Goal: Task Accomplishment & Management: Use online tool/utility

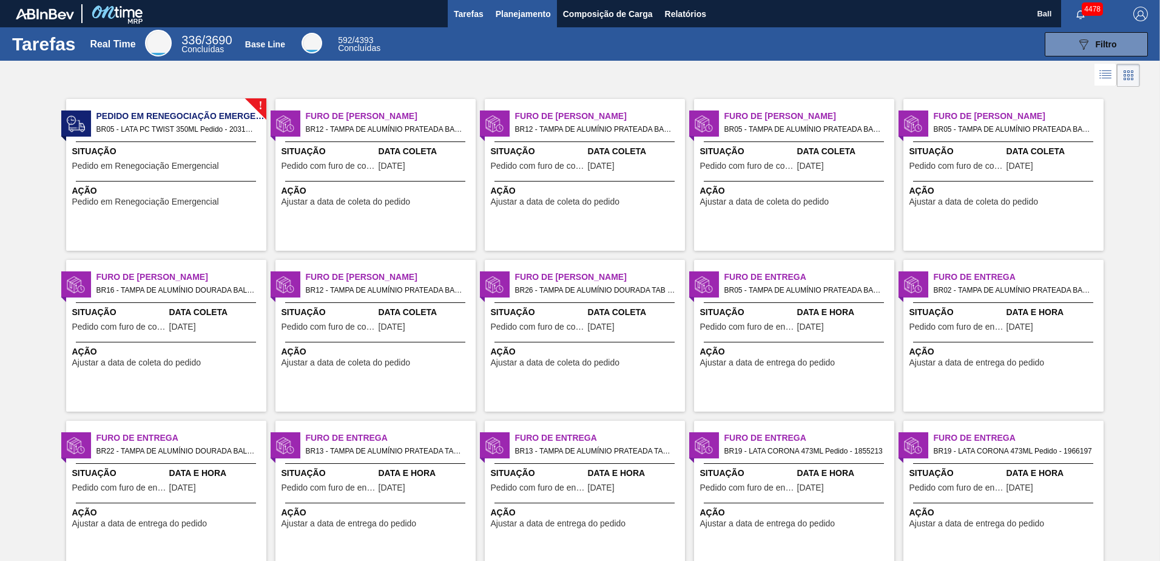
click at [490, 10] on button "Planejamento" at bounding box center [523, 13] width 67 height 27
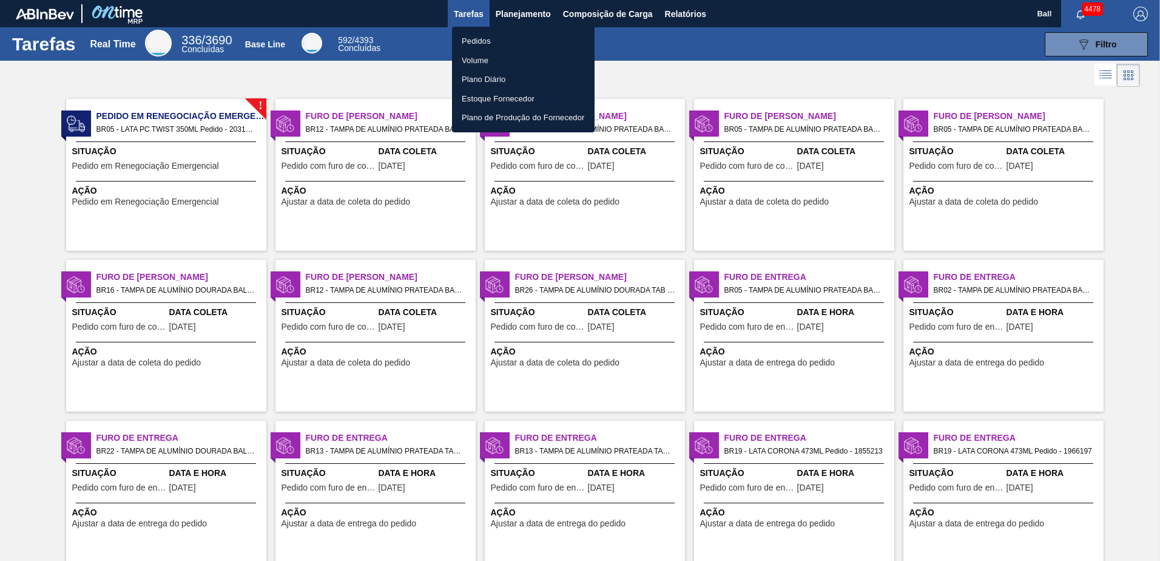
click at [473, 36] on li "Pedidos" at bounding box center [523, 41] width 143 height 19
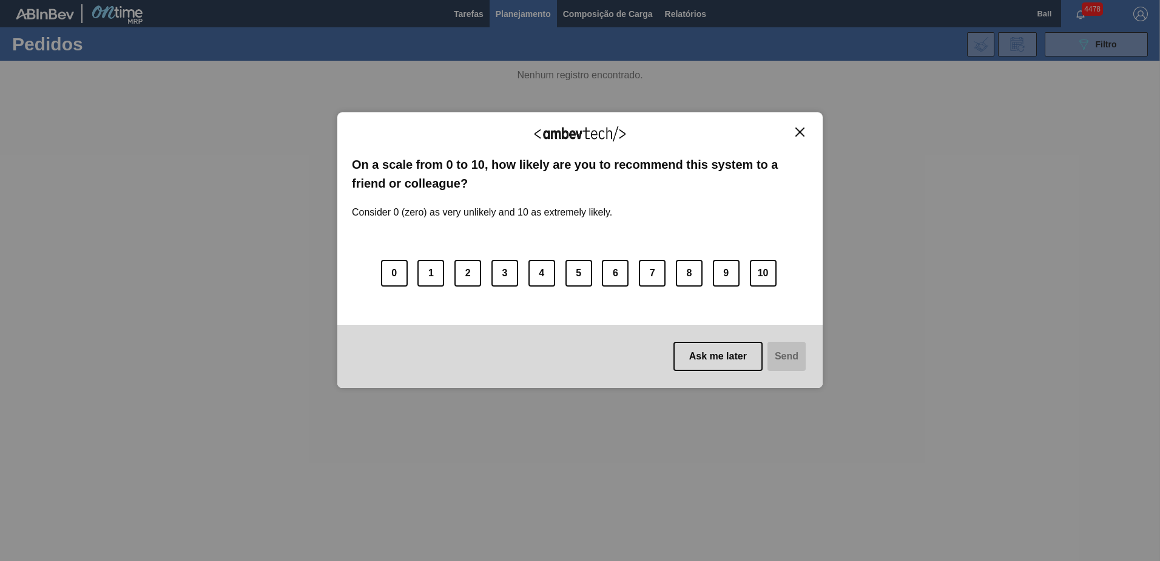
click at [801, 130] on img "Close" at bounding box center [799, 131] width 9 height 9
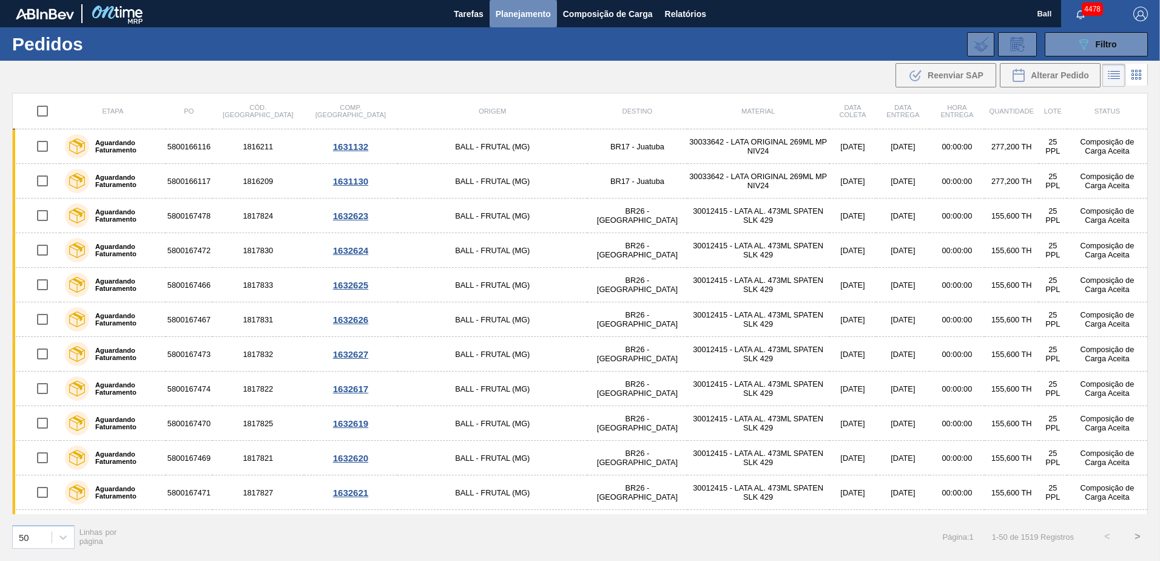
click at [513, 3] on button "Planejamento" at bounding box center [523, 13] width 67 height 27
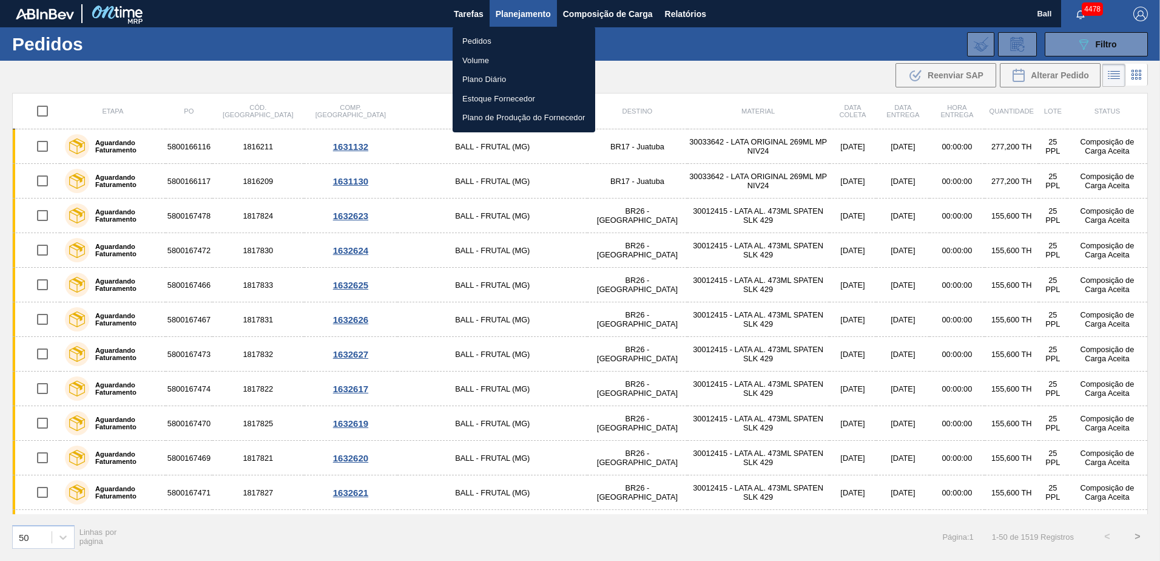
click at [488, 57] on li "Volume" at bounding box center [524, 60] width 143 height 19
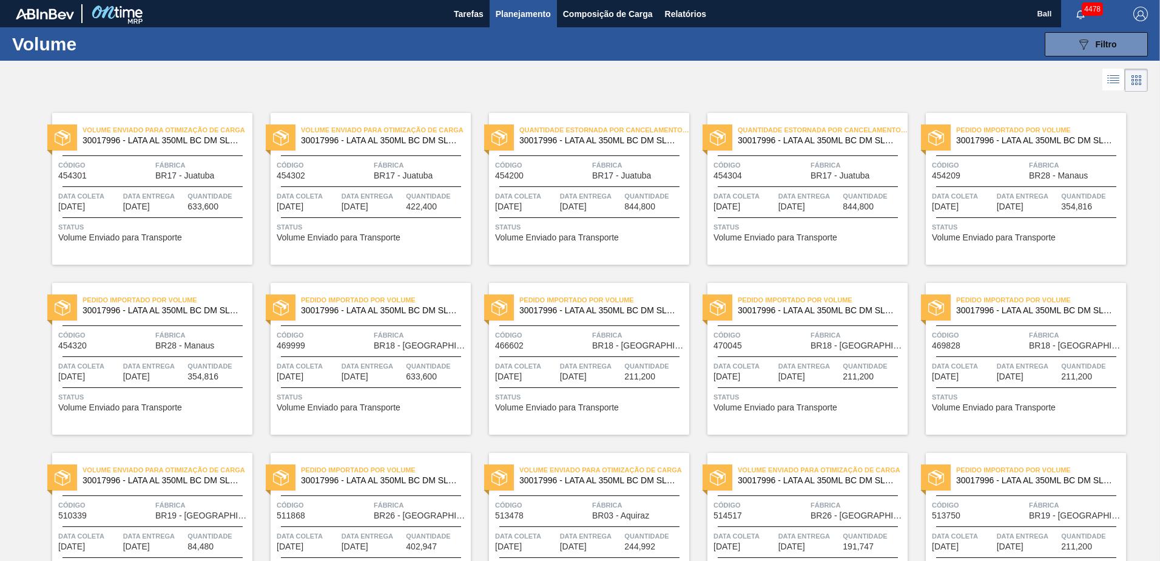
click at [1116, 83] on icon at bounding box center [1113, 79] width 15 height 15
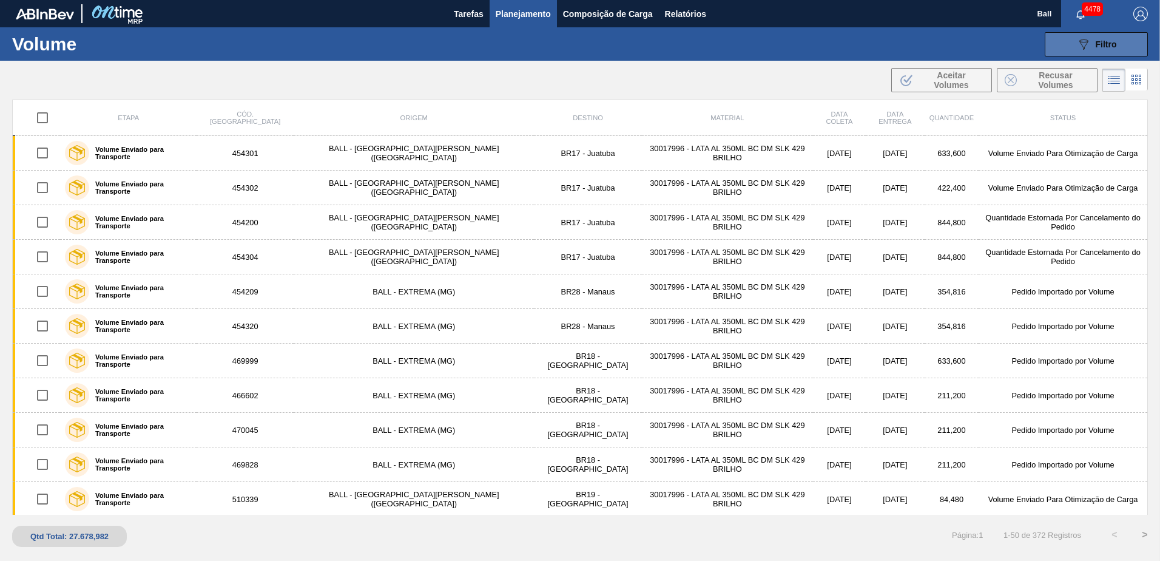
click at [1084, 47] on icon at bounding box center [1083, 44] width 9 height 10
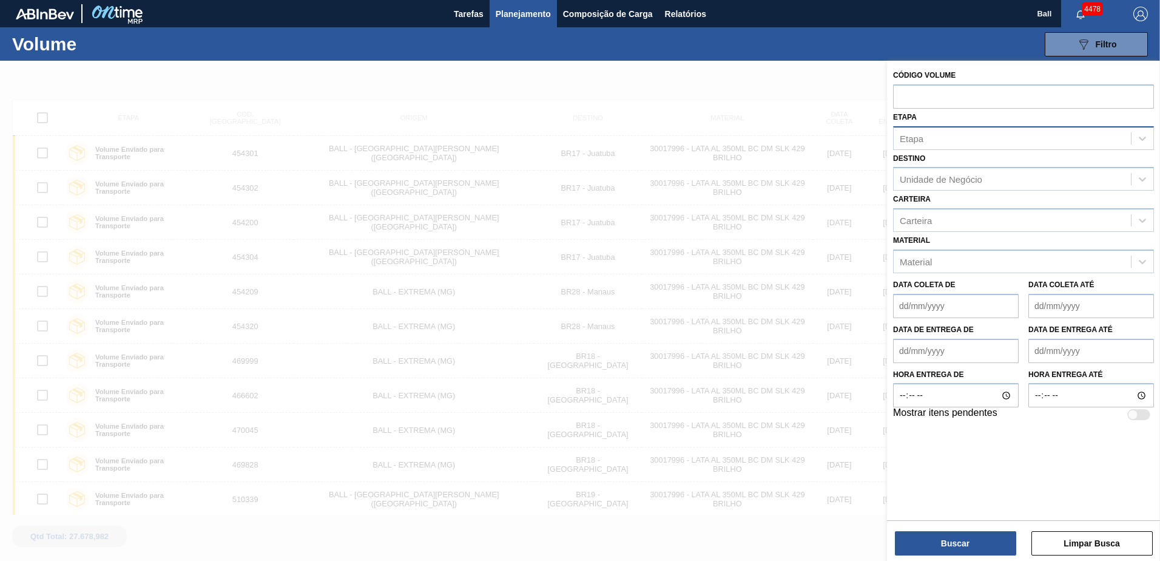
click at [953, 141] on div "Etapa" at bounding box center [1012, 138] width 237 height 18
click at [684, 123] on div at bounding box center [580, 341] width 1160 height 561
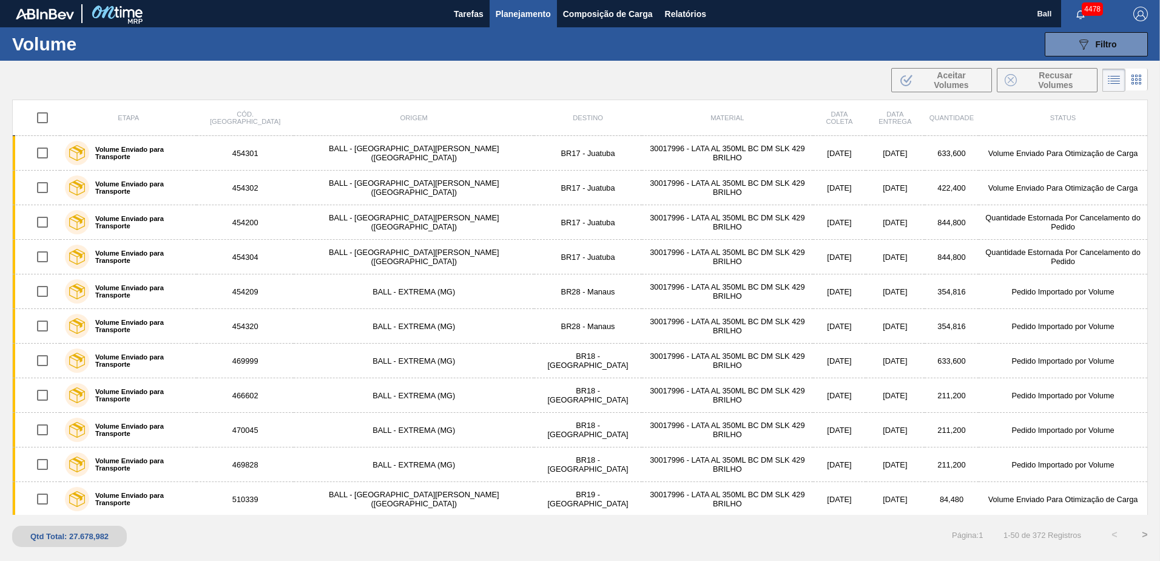
click at [541, 13] on span "Planejamento" at bounding box center [523, 14] width 55 height 15
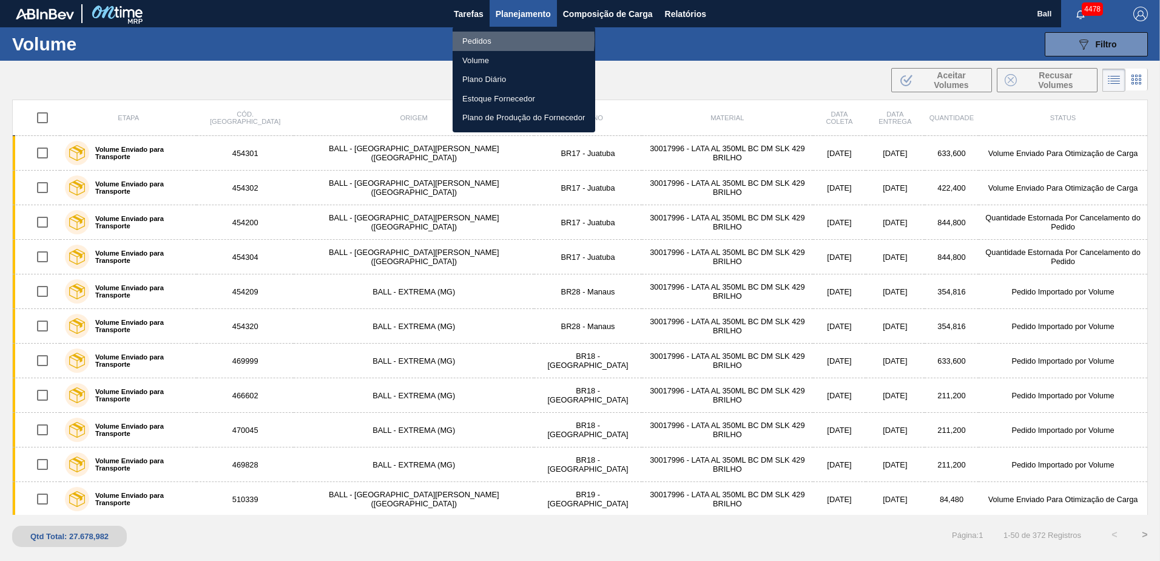
click at [482, 39] on li "Pedidos" at bounding box center [524, 41] width 143 height 19
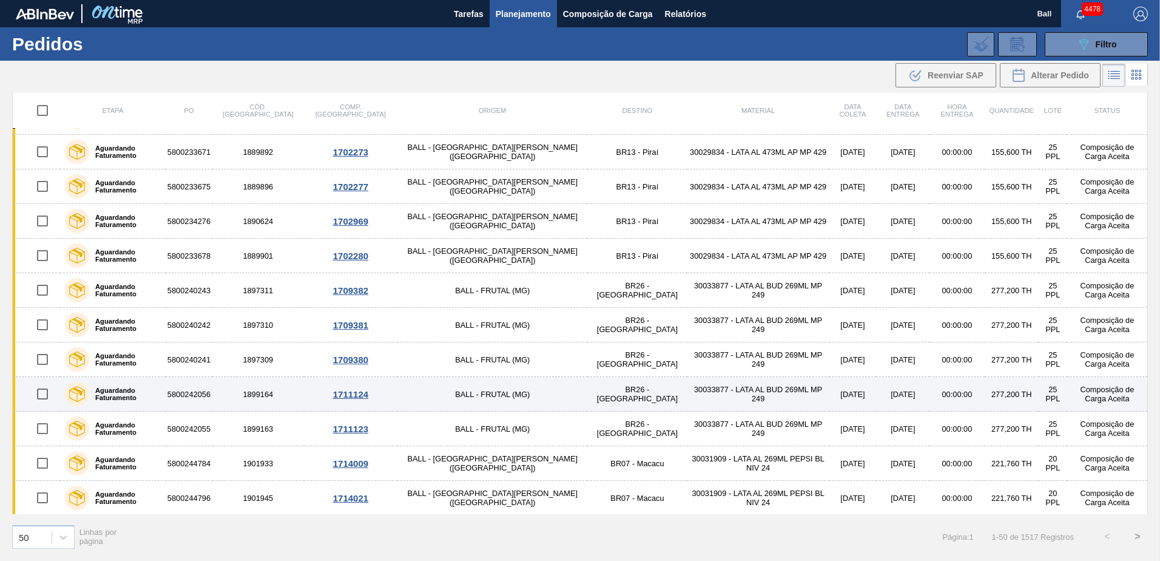
scroll to position [1344, 0]
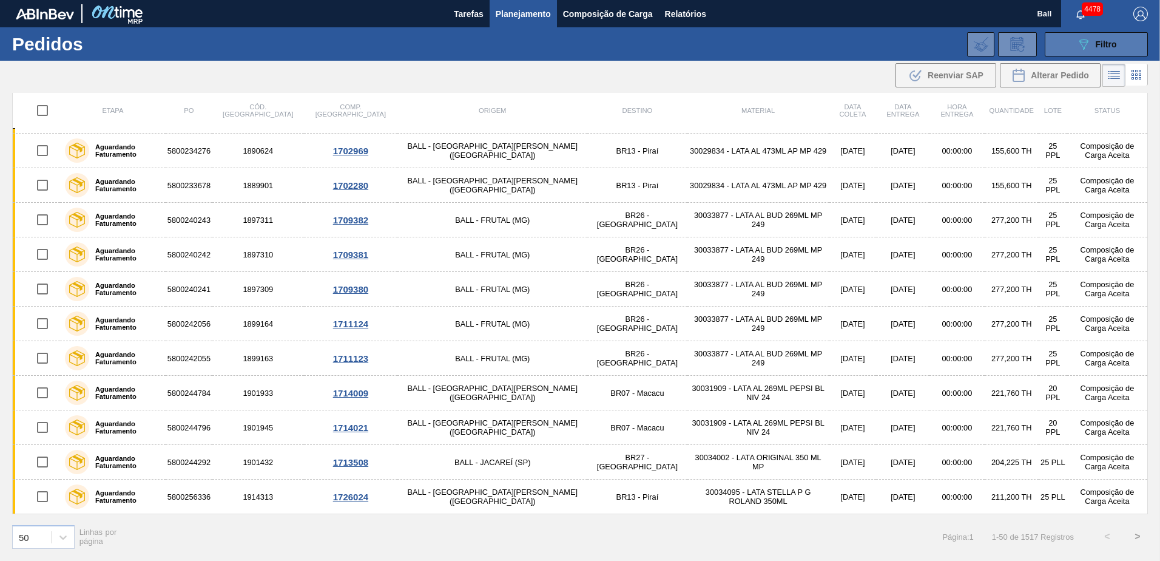
click at [1048, 50] on button "089F7B8B-B2A5-4AFE-B5C0-19BA573D28AC Filtro" at bounding box center [1096, 44] width 103 height 24
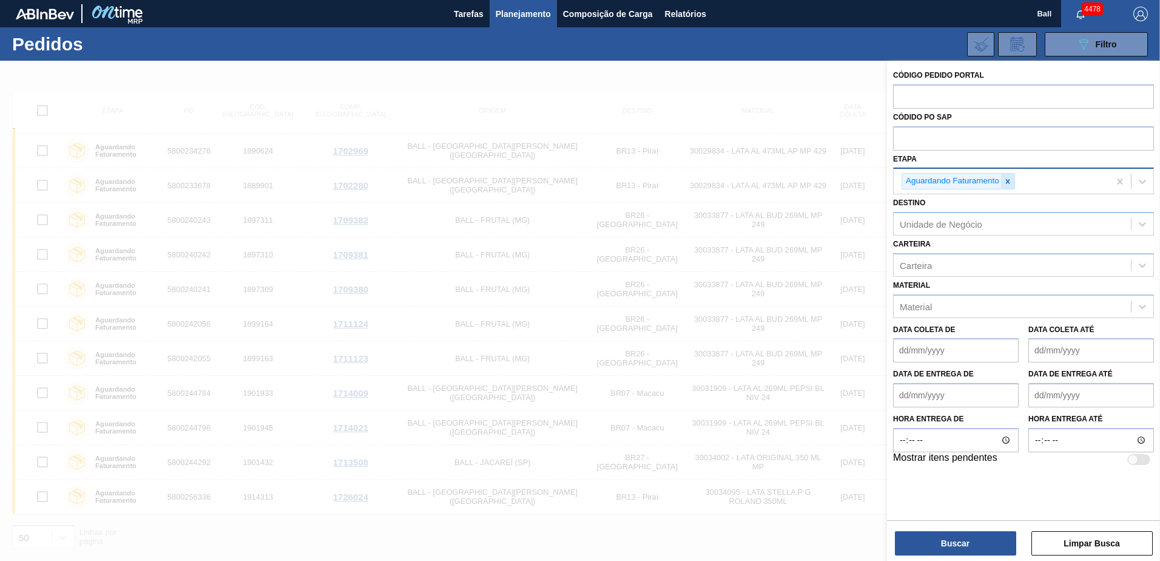
click at [1008, 182] on icon at bounding box center [1008, 181] width 4 height 4
click at [1008, 182] on div "Etapa" at bounding box center [1012, 180] width 237 height 18
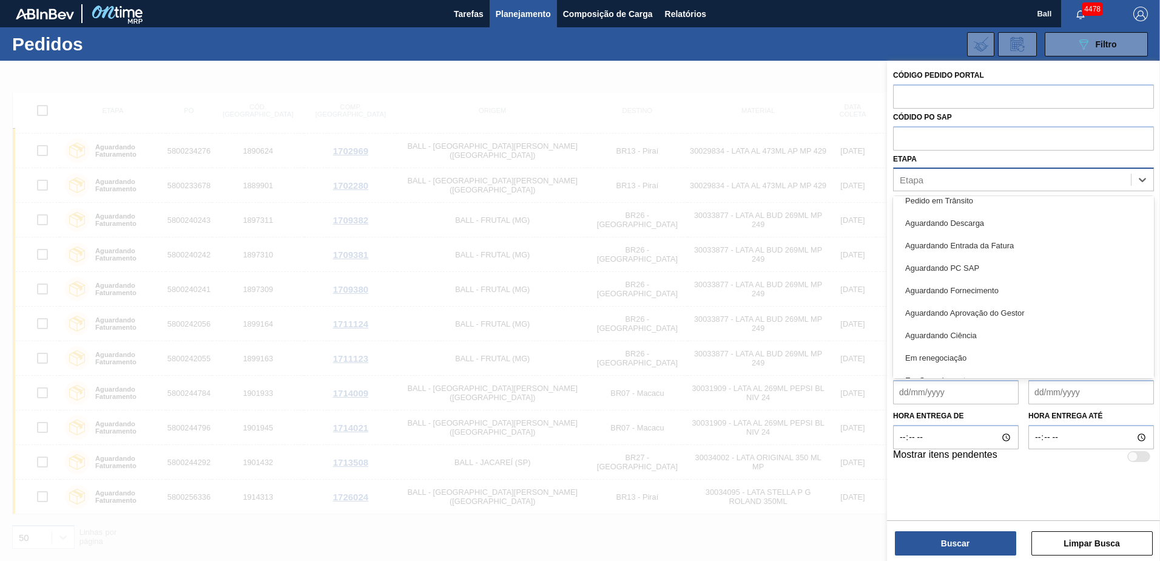
scroll to position [160, 0]
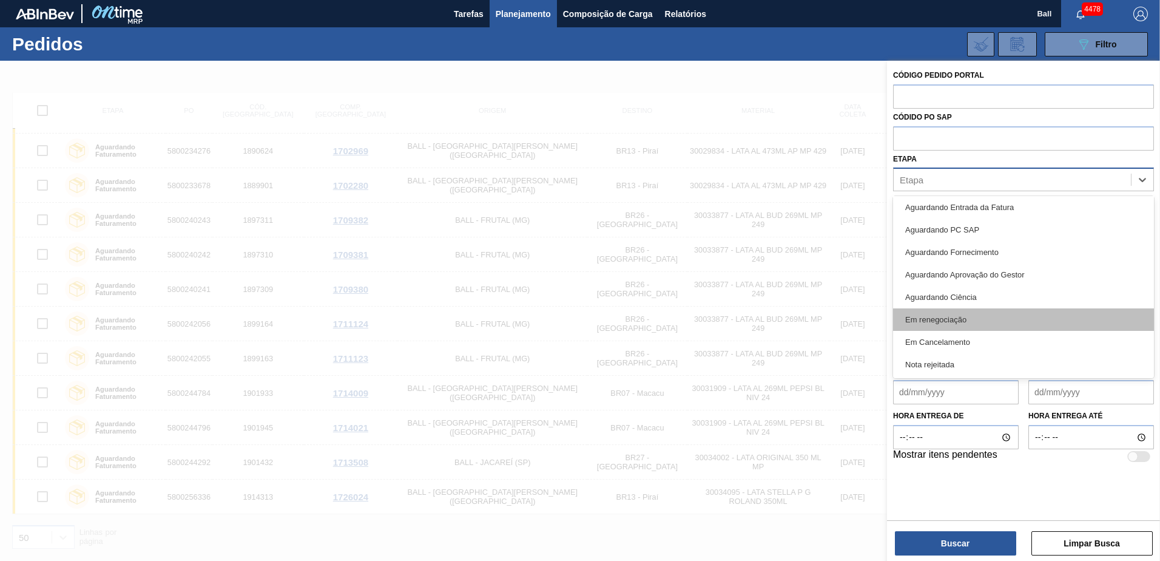
click at [958, 314] on div "Em renegociação" at bounding box center [1023, 319] width 261 height 22
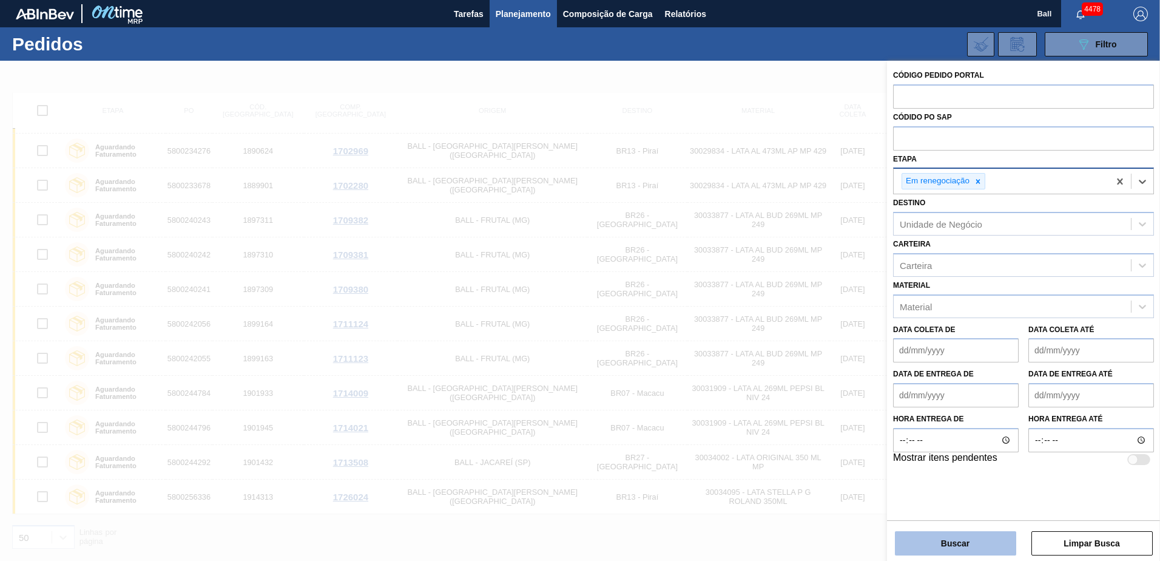
click at [951, 540] on button "Buscar" at bounding box center [955, 543] width 121 height 24
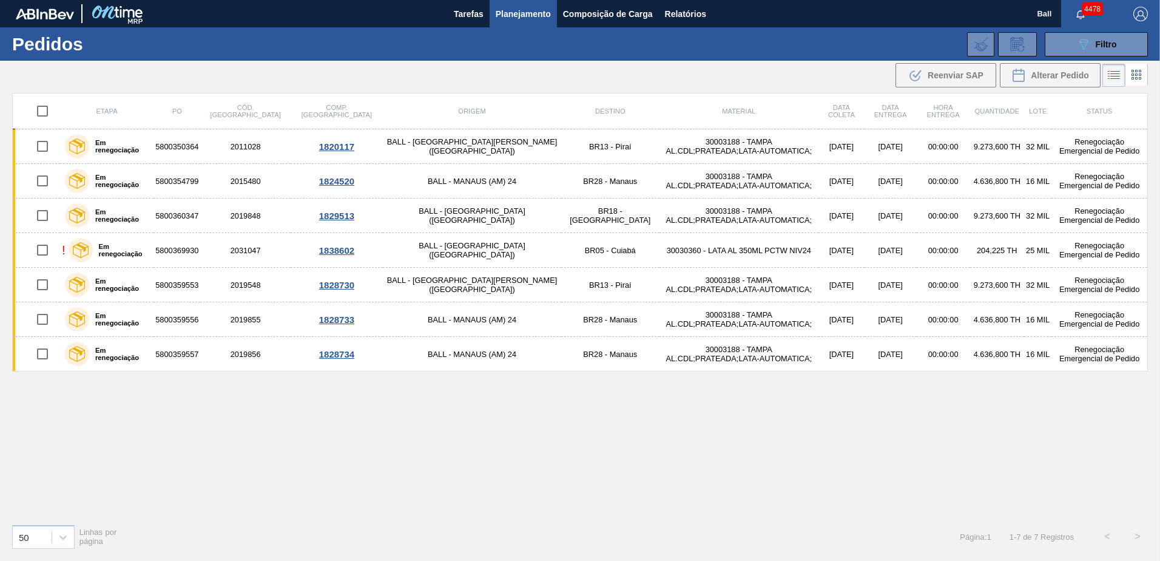
scroll to position [0, 0]
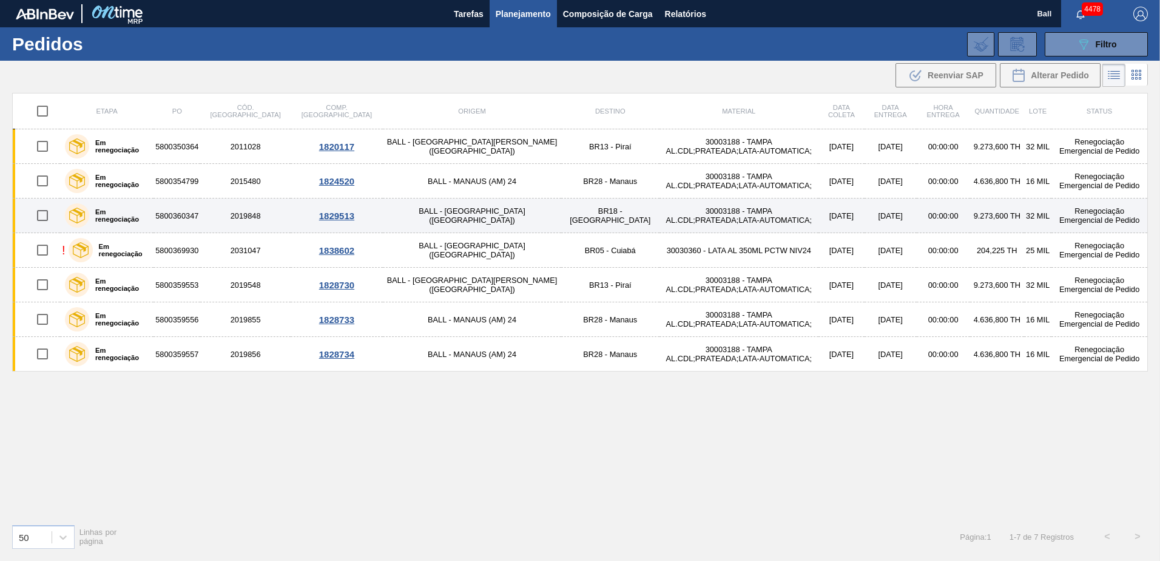
click at [129, 219] on div "Em renegociação" at bounding box center [107, 215] width 90 height 30
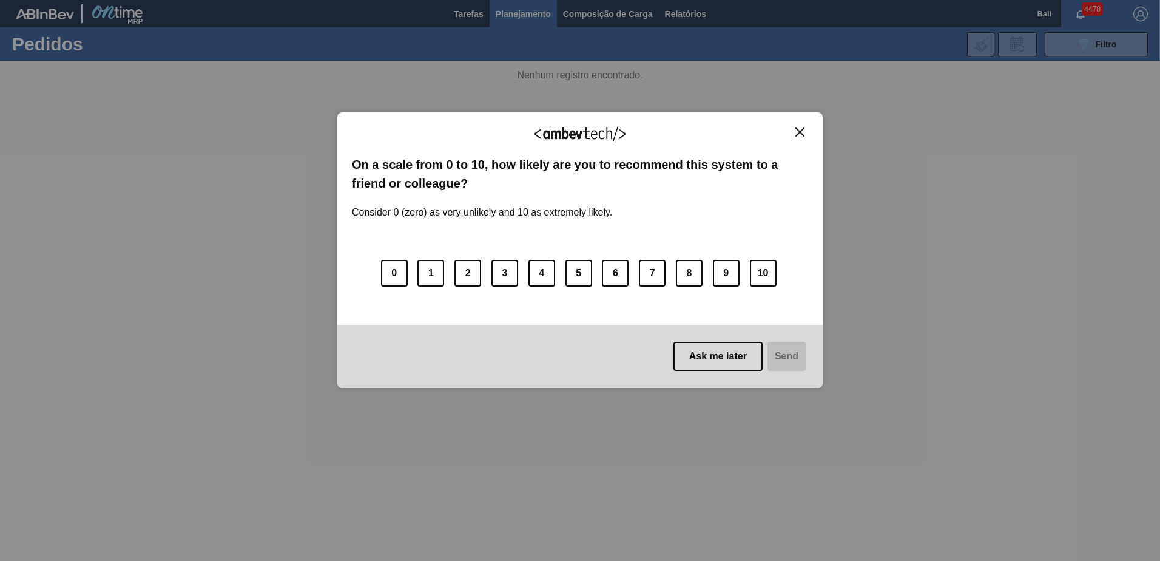
click at [798, 132] on img "Close" at bounding box center [799, 131] width 9 height 9
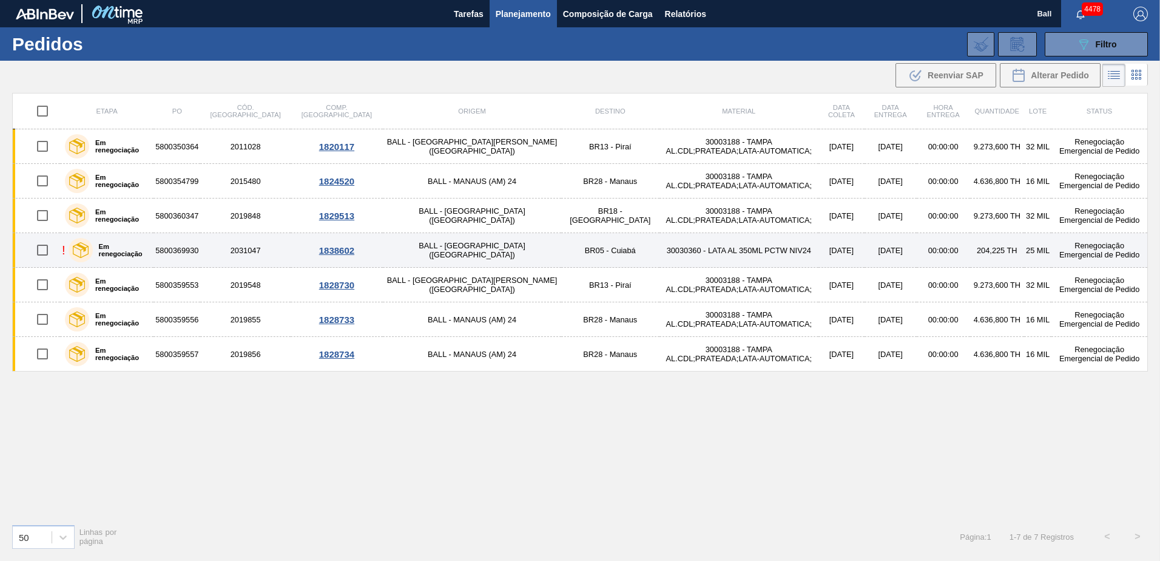
click at [194, 254] on td "5800369930" at bounding box center [176, 250] width 47 height 35
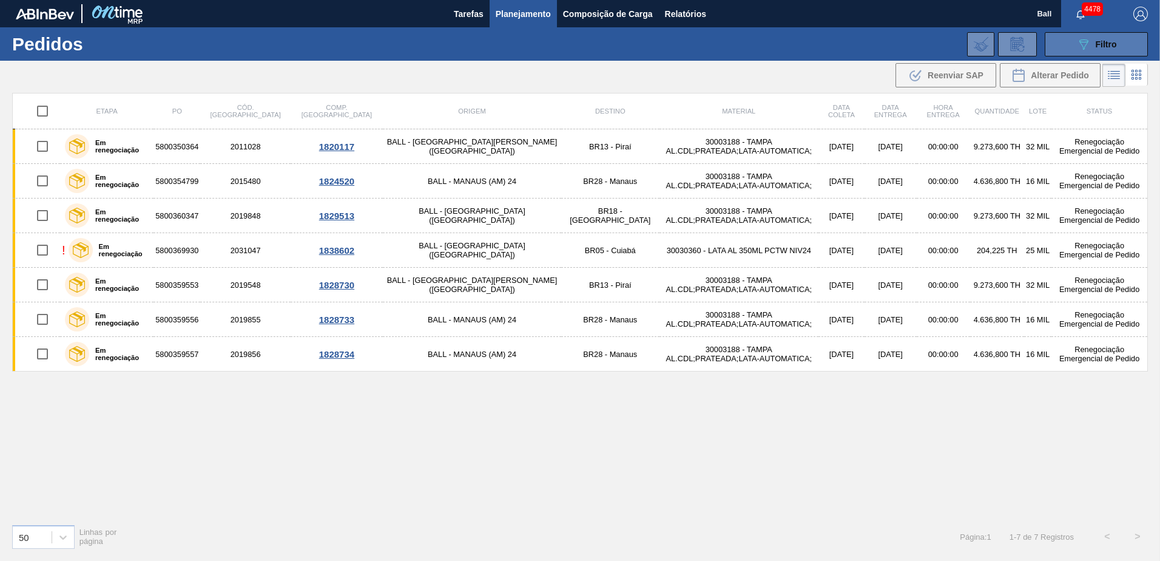
click at [1065, 53] on button "089F7B8B-B2A5-4AFE-B5C0-19BA573D28AC Filtro" at bounding box center [1096, 44] width 103 height 24
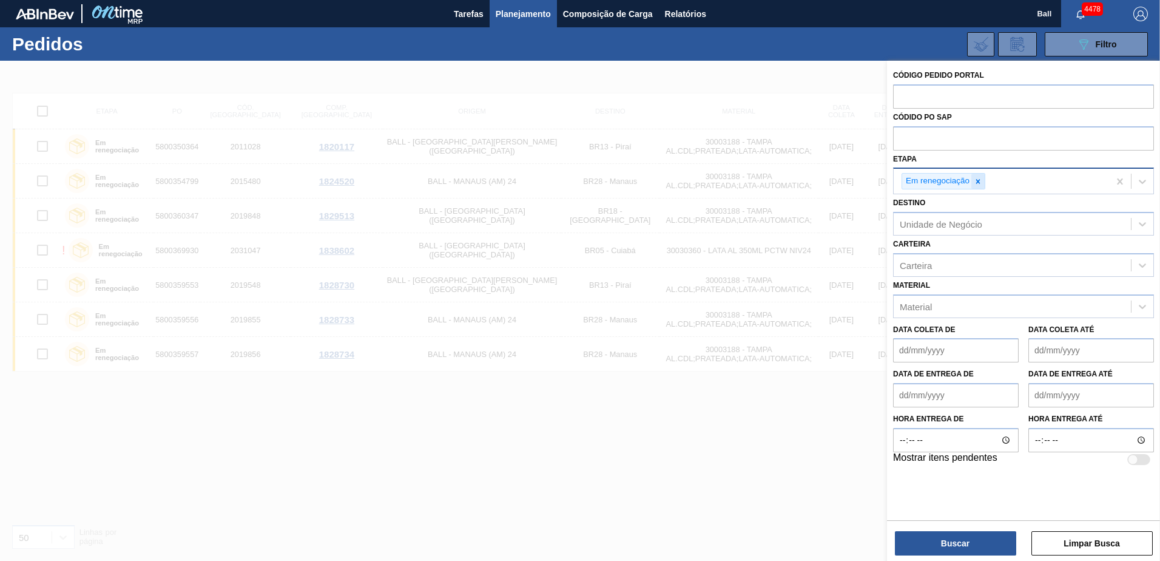
click at [975, 182] on icon at bounding box center [978, 181] width 8 height 8
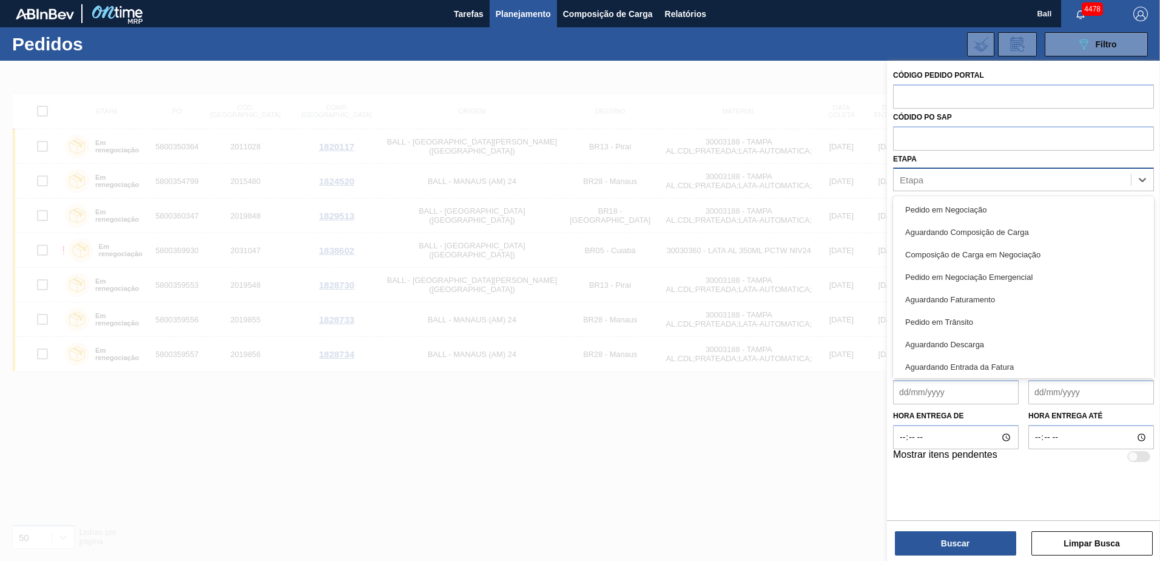
click at [975, 181] on div "Etapa" at bounding box center [1012, 180] width 237 height 18
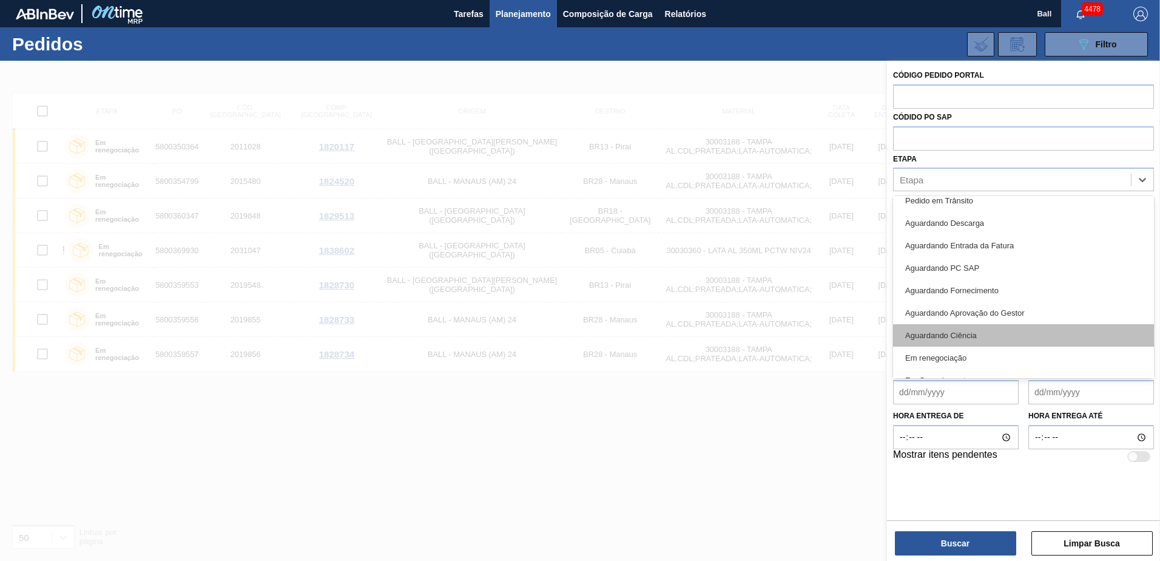
scroll to position [160, 0]
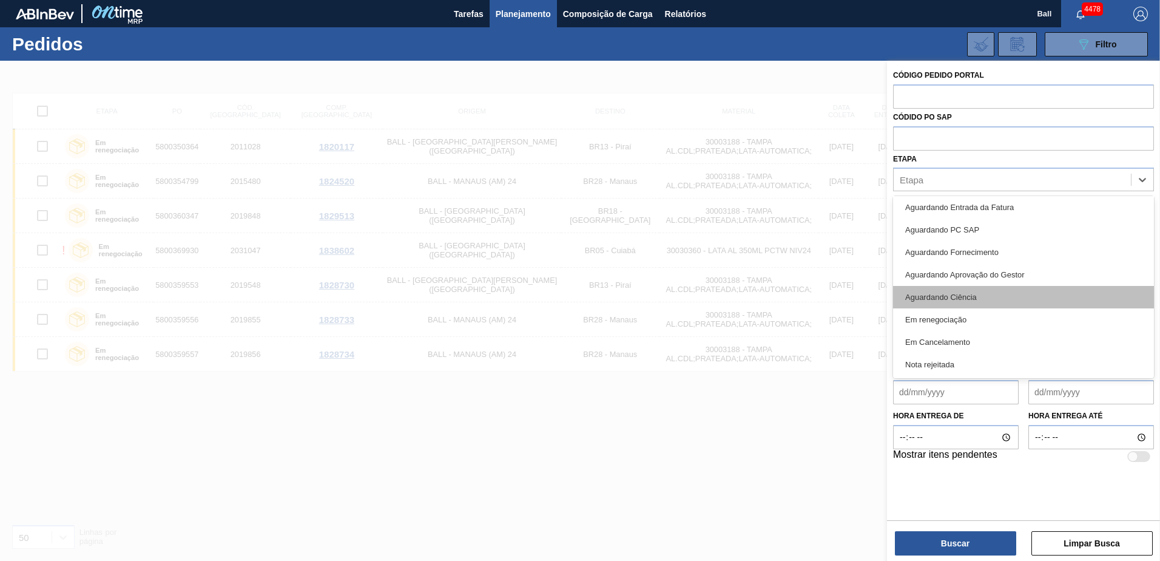
click at [977, 293] on div "Aguardando Ciência" at bounding box center [1023, 297] width 261 height 22
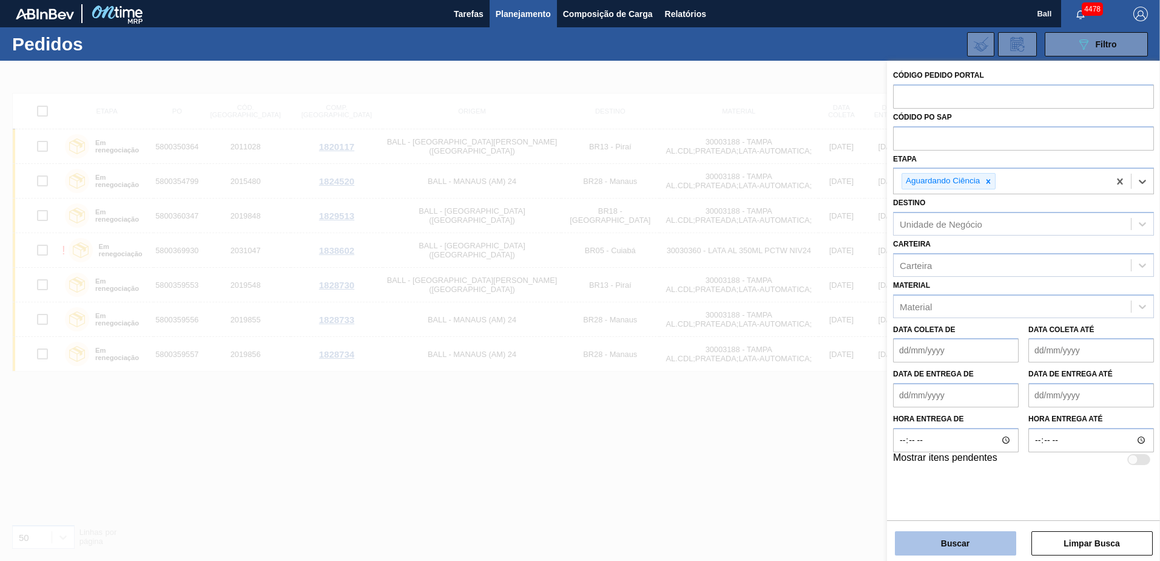
click at [924, 547] on button "Buscar" at bounding box center [955, 543] width 121 height 24
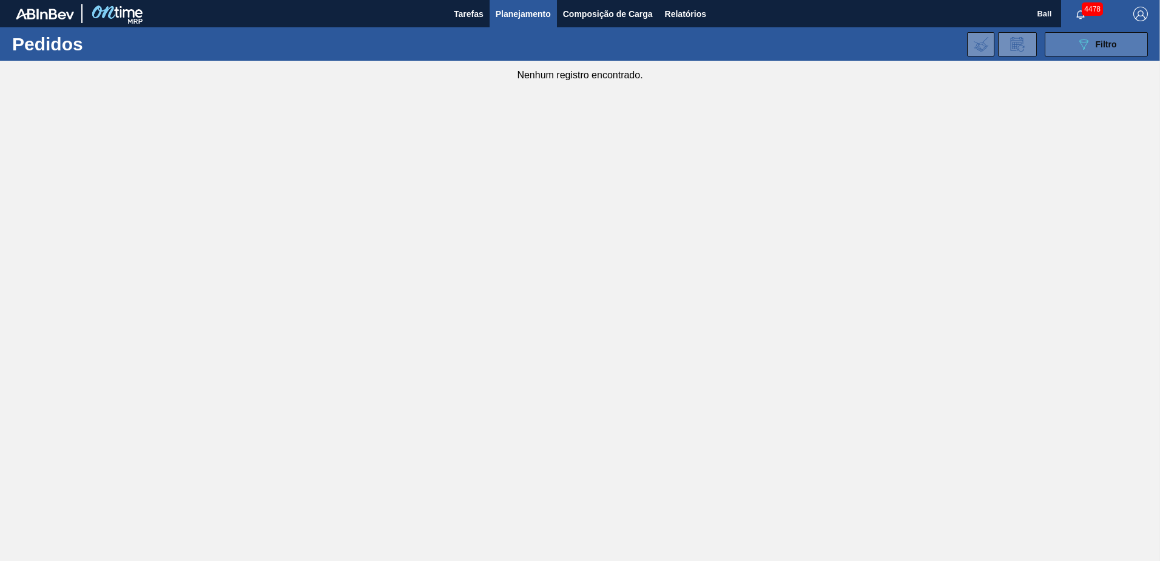
click at [1083, 49] on icon at bounding box center [1083, 44] width 9 height 10
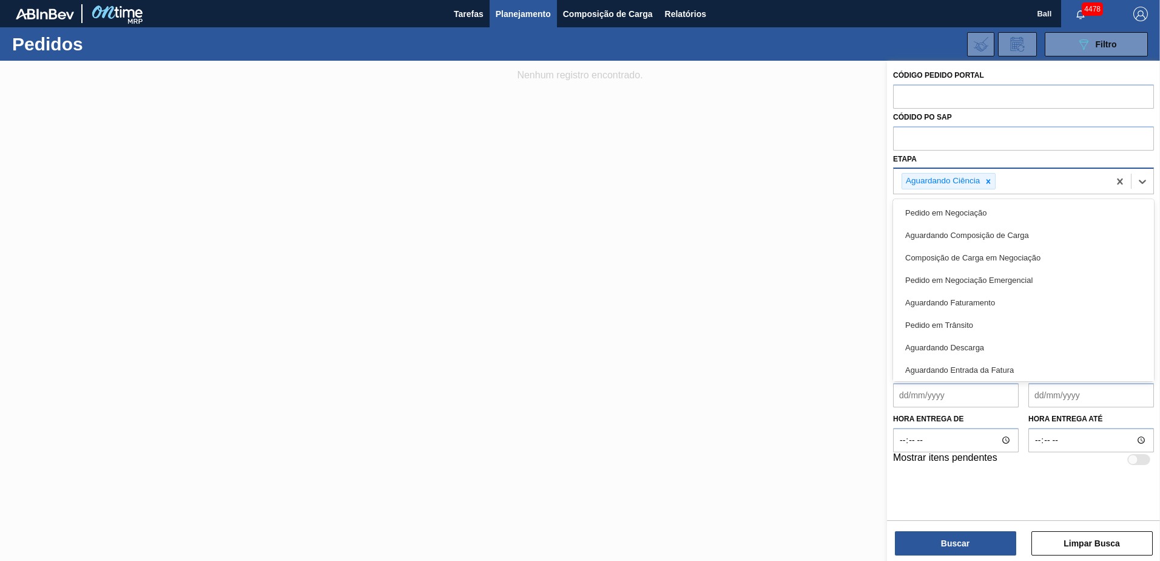
click at [1015, 178] on div "Aguardando Ciência" at bounding box center [1001, 181] width 215 height 25
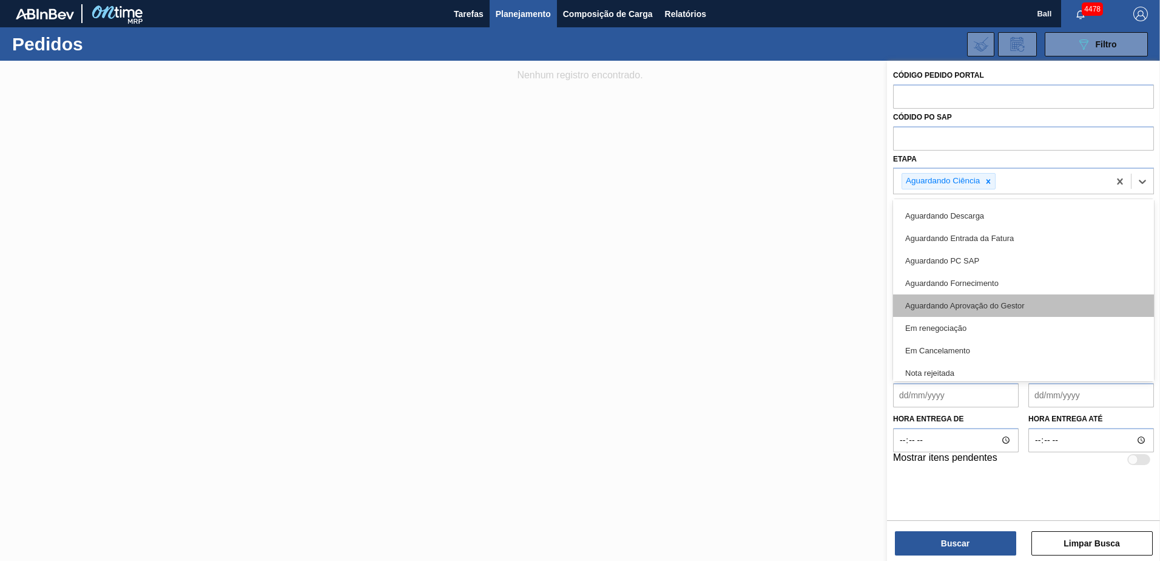
scroll to position [137, 0]
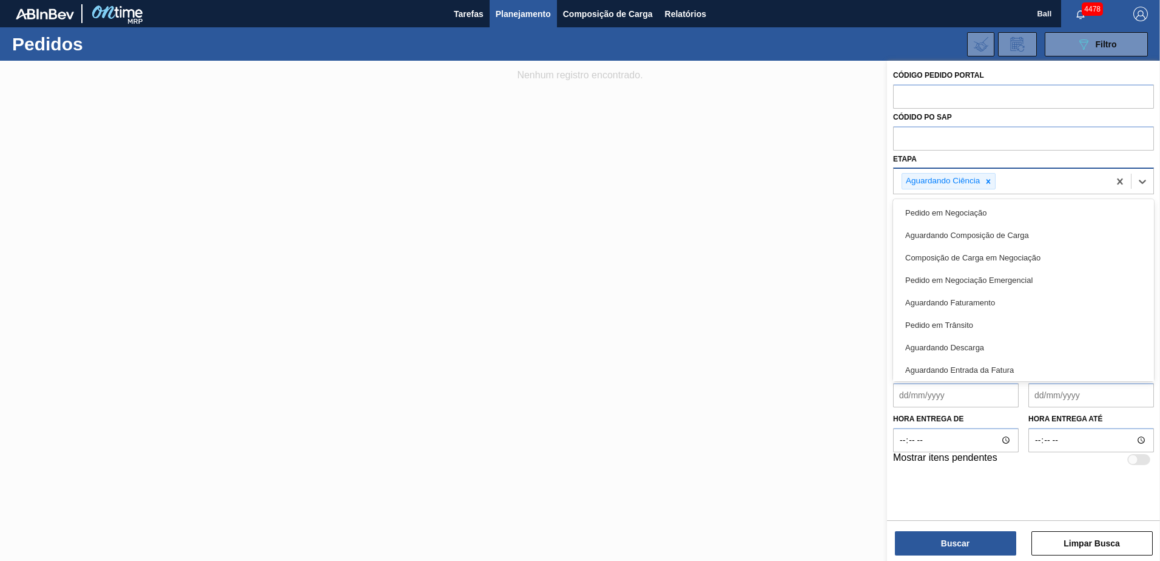
click at [1025, 187] on div "Aguardando Ciência" at bounding box center [1001, 181] width 215 height 25
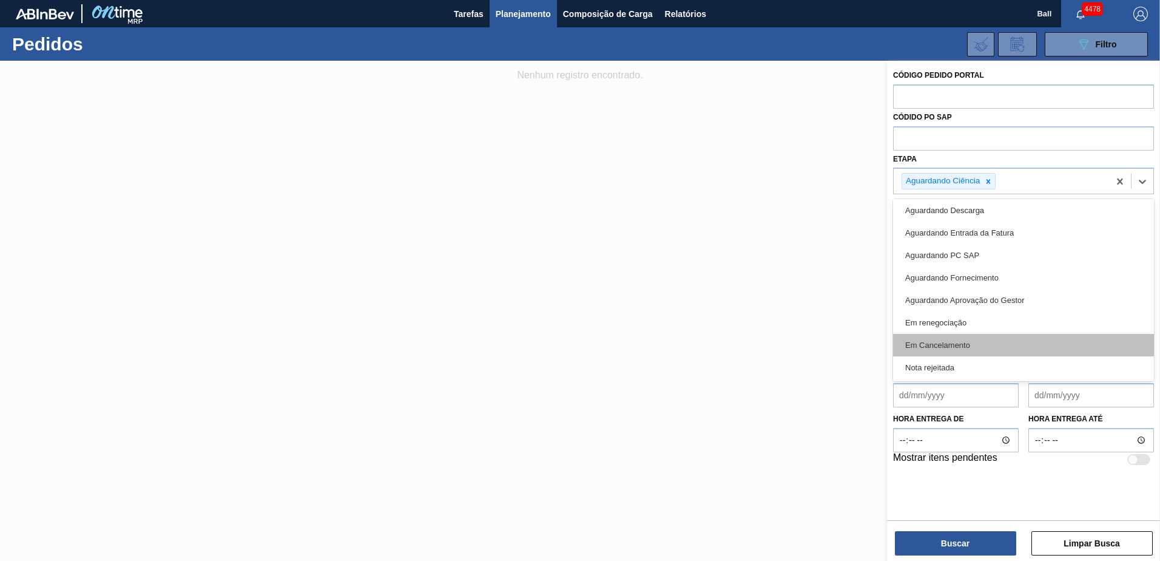
click at [977, 345] on div "Em Cancelamento" at bounding box center [1023, 345] width 261 height 22
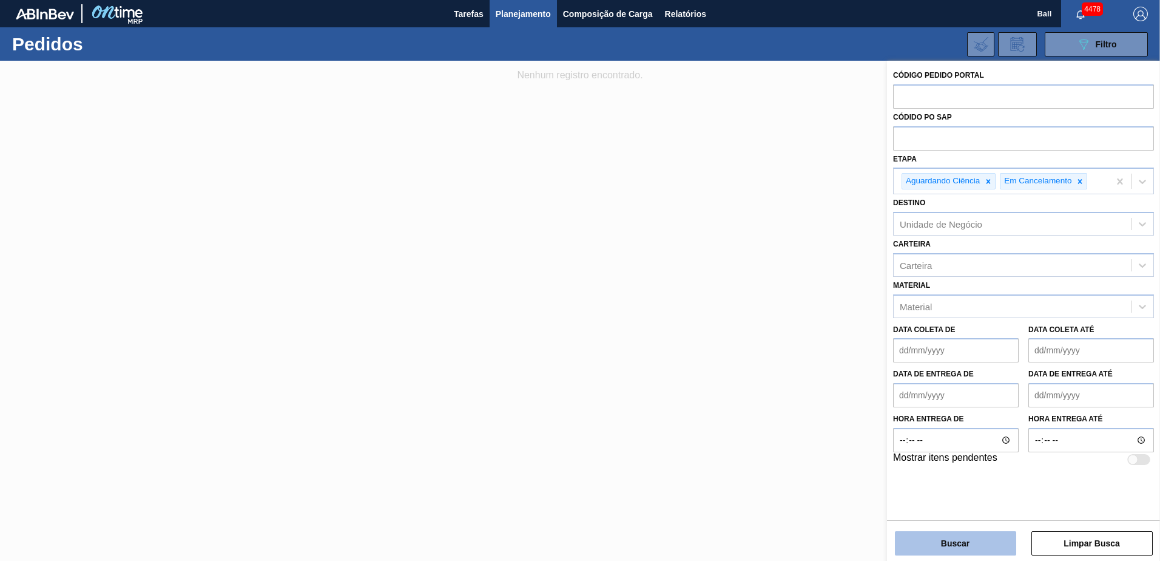
click at [955, 533] on button "Buscar" at bounding box center [955, 543] width 121 height 24
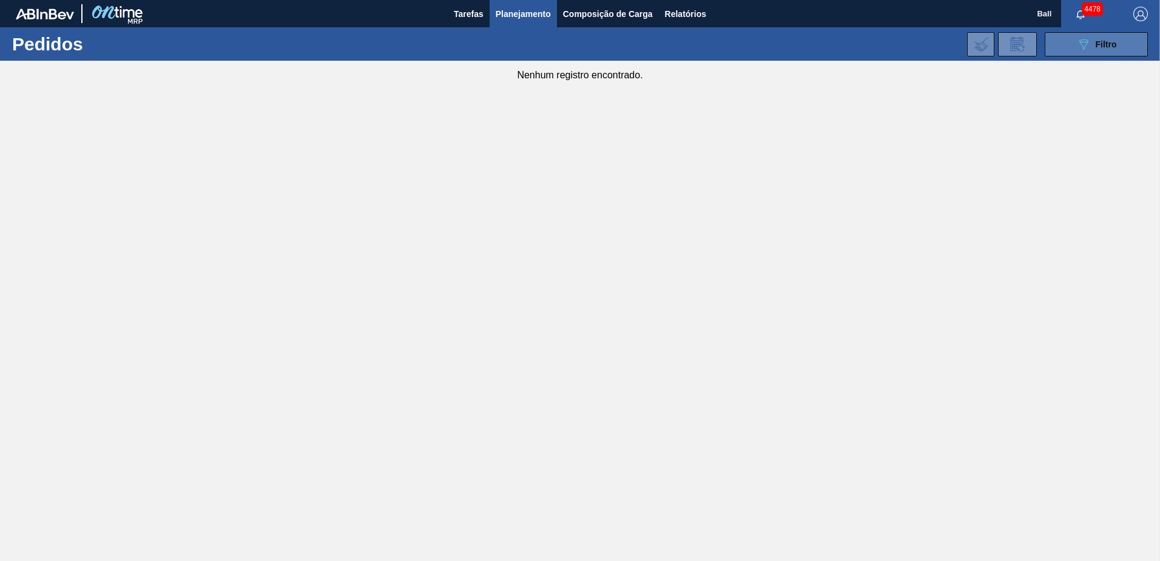
click at [1059, 35] on button "089F7B8B-B2A5-4AFE-B5C0-19BA573D28AC Filtro" at bounding box center [1096, 44] width 103 height 24
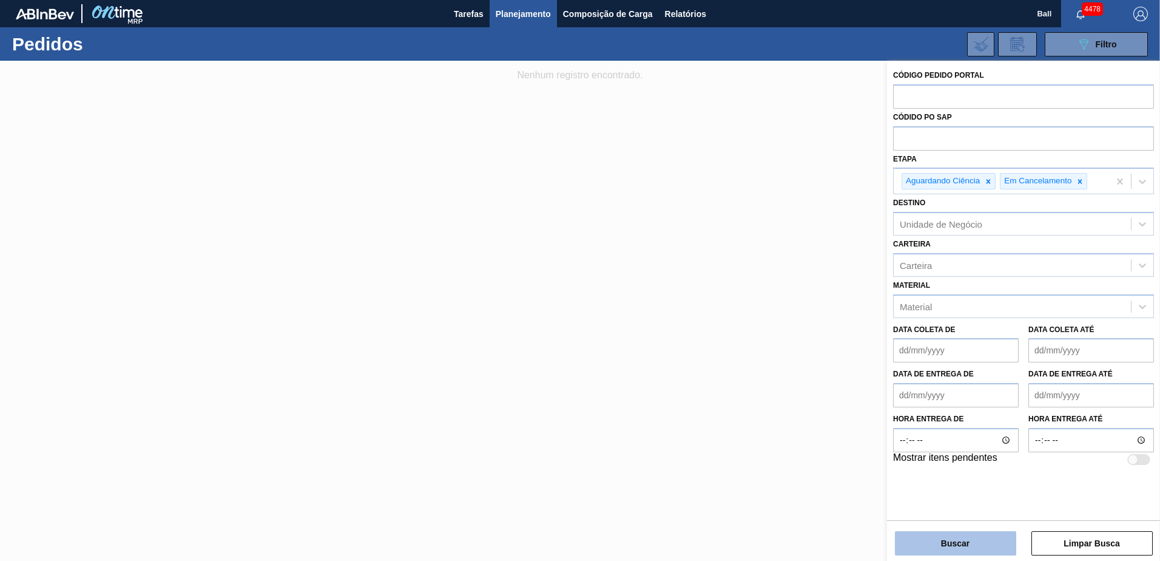
click at [934, 541] on button "Buscar" at bounding box center [955, 543] width 121 height 24
